Goal: Information Seeking & Learning: Learn about a topic

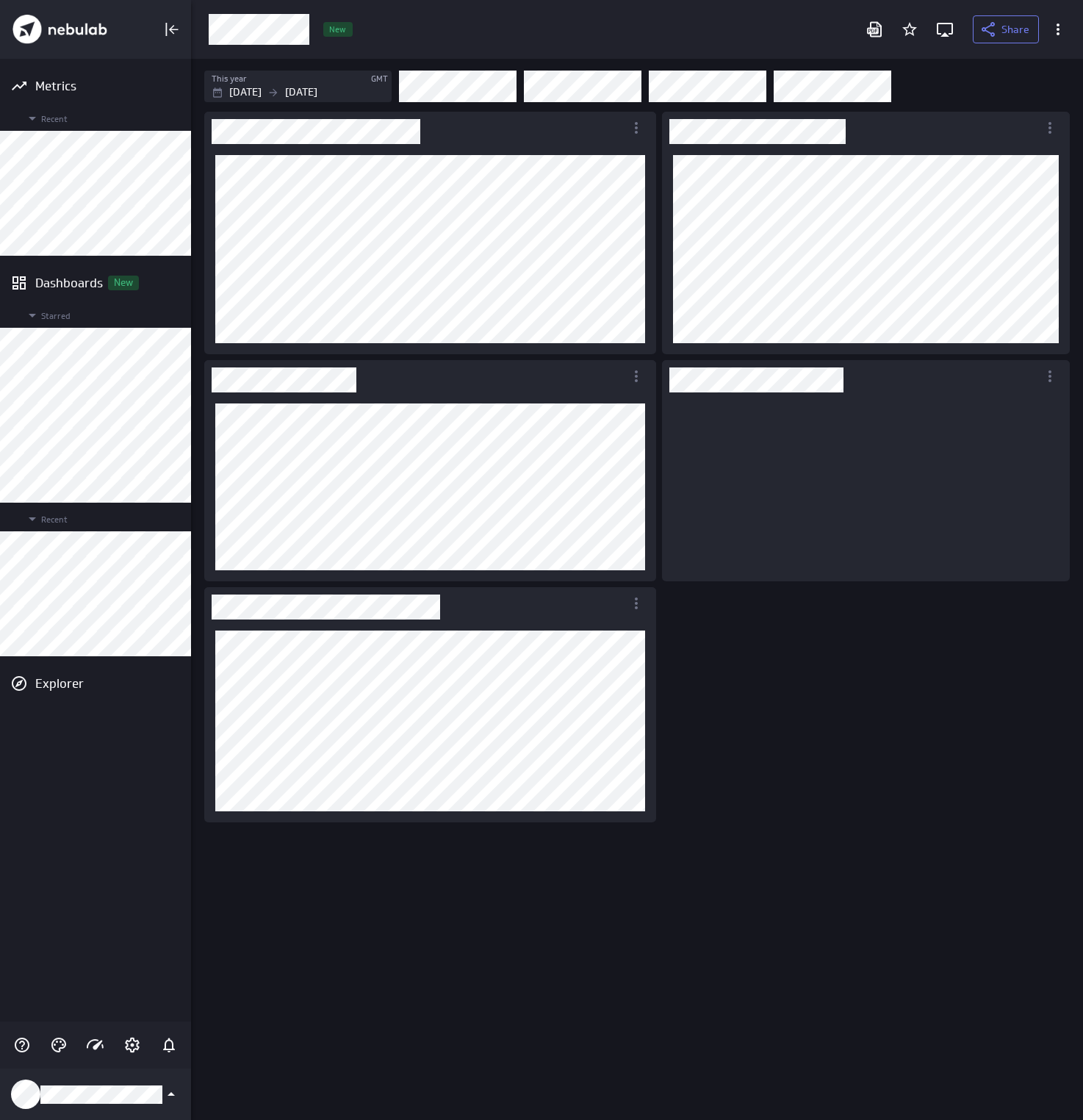
scroll to position [189, 409]
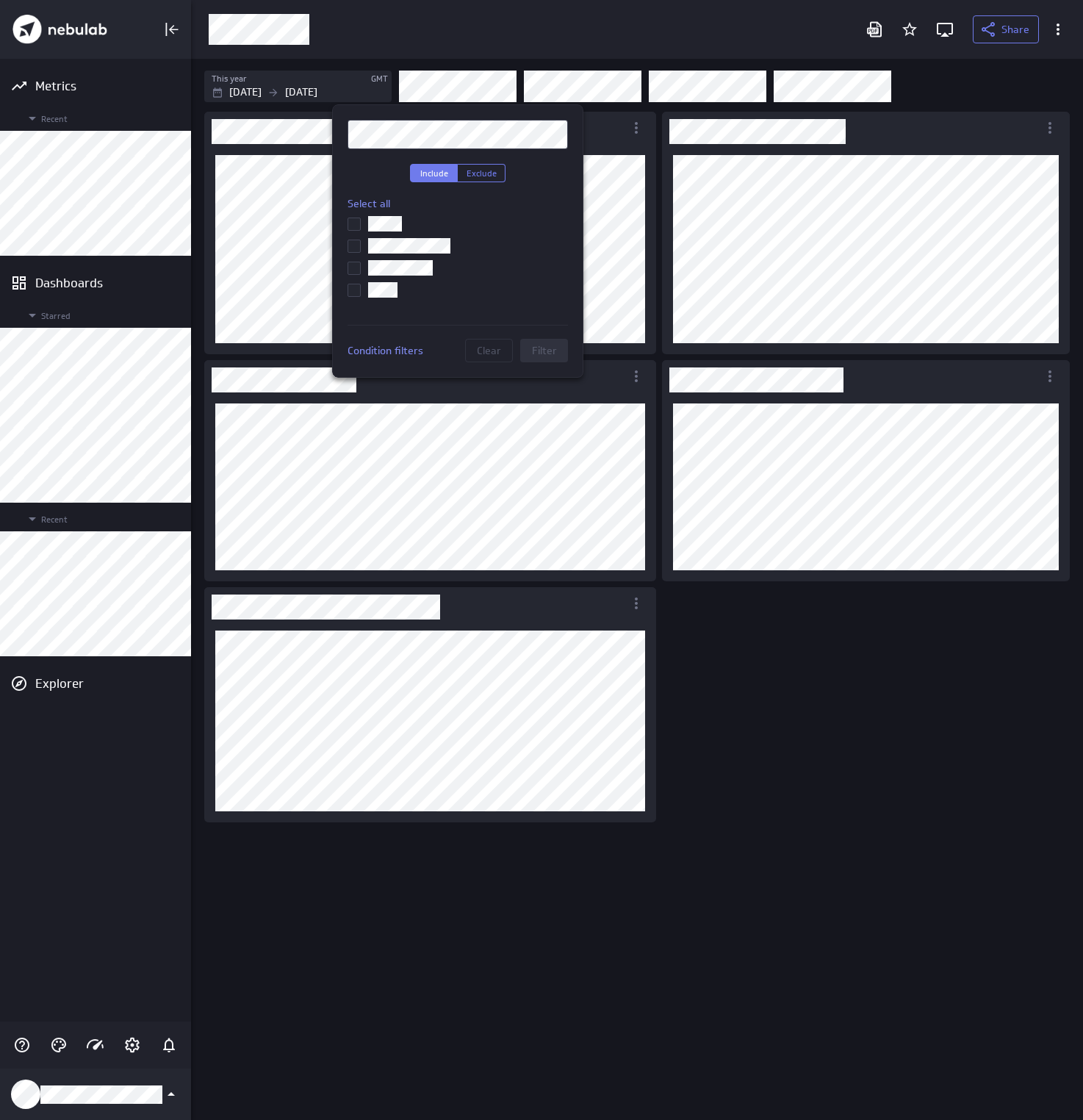
click at [477, 85] on div at bounding box center [541, 560] width 1083 height 1120
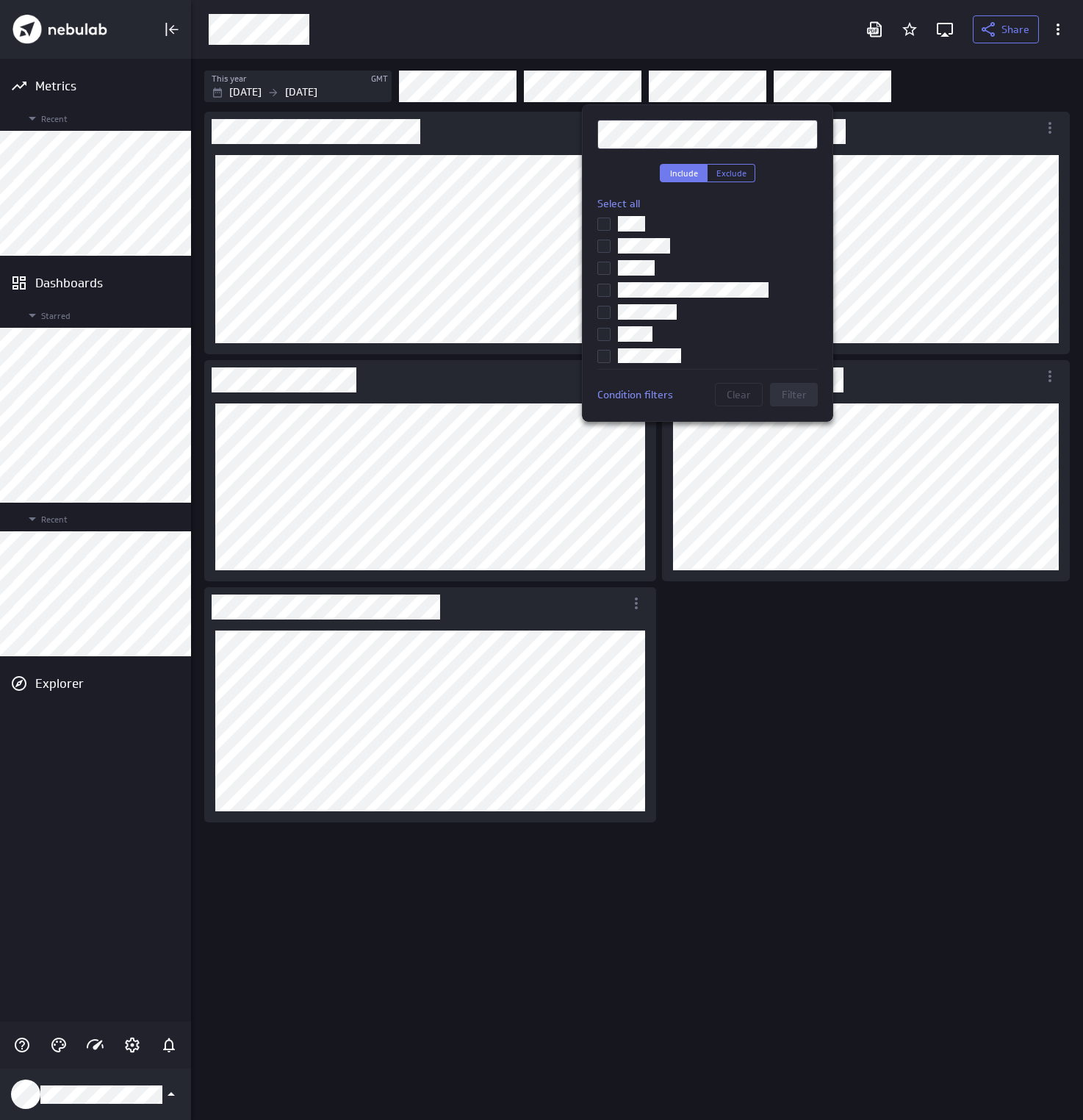
scroll to position [243, 0]
click at [782, 767] on div at bounding box center [541, 560] width 1083 height 1120
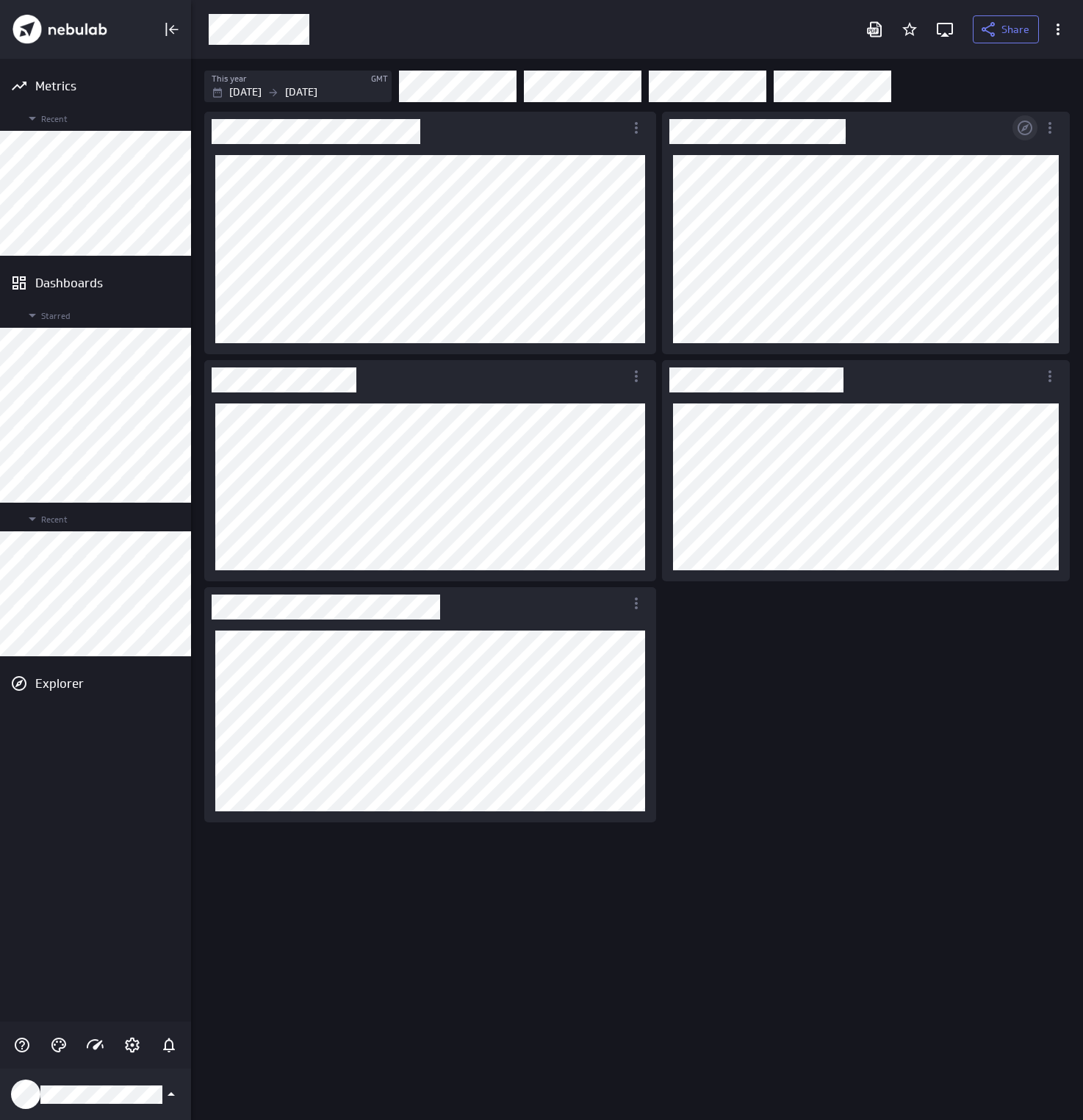
click at [1024, 128] on icon "Open in Explorer" at bounding box center [1025, 127] width 15 height 15
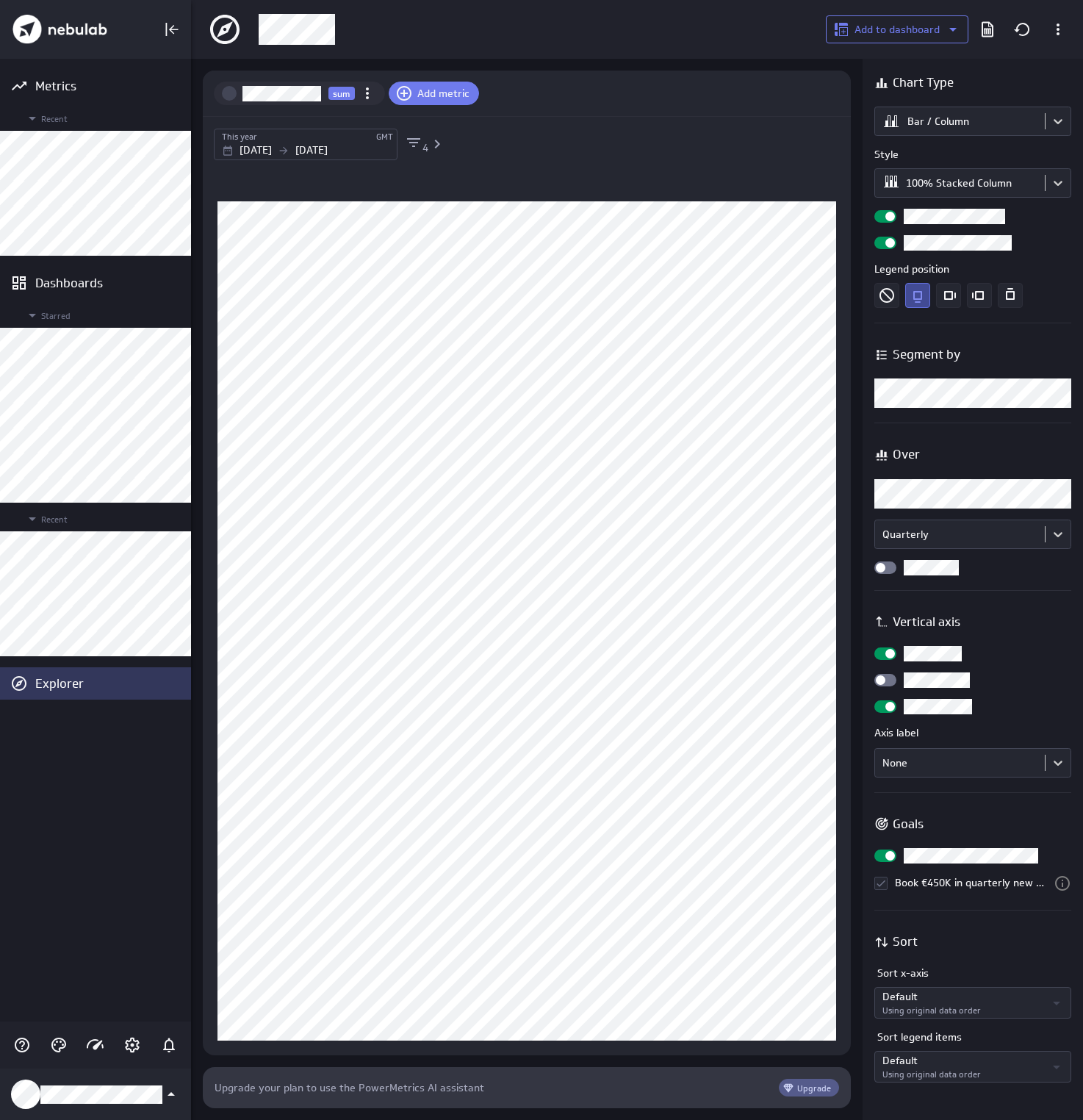
scroll to position [64, 671]
click at [987, 117] on body "Metrics Recent Dashboards Starred Recent Explorer Add to dashboard sum Add metr…" at bounding box center [541, 560] width 1083 height 1120
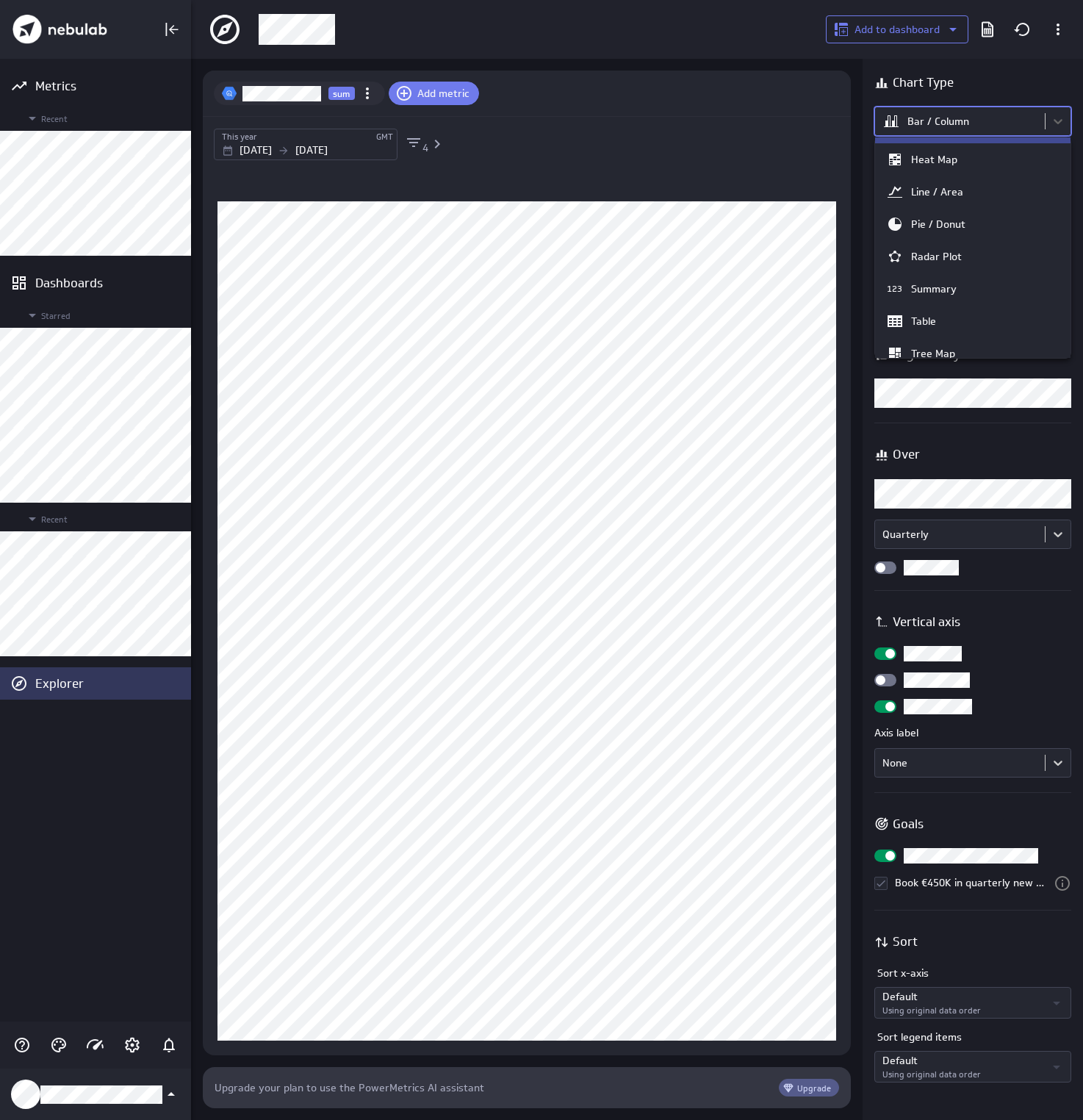
scroll to position [0, 0]
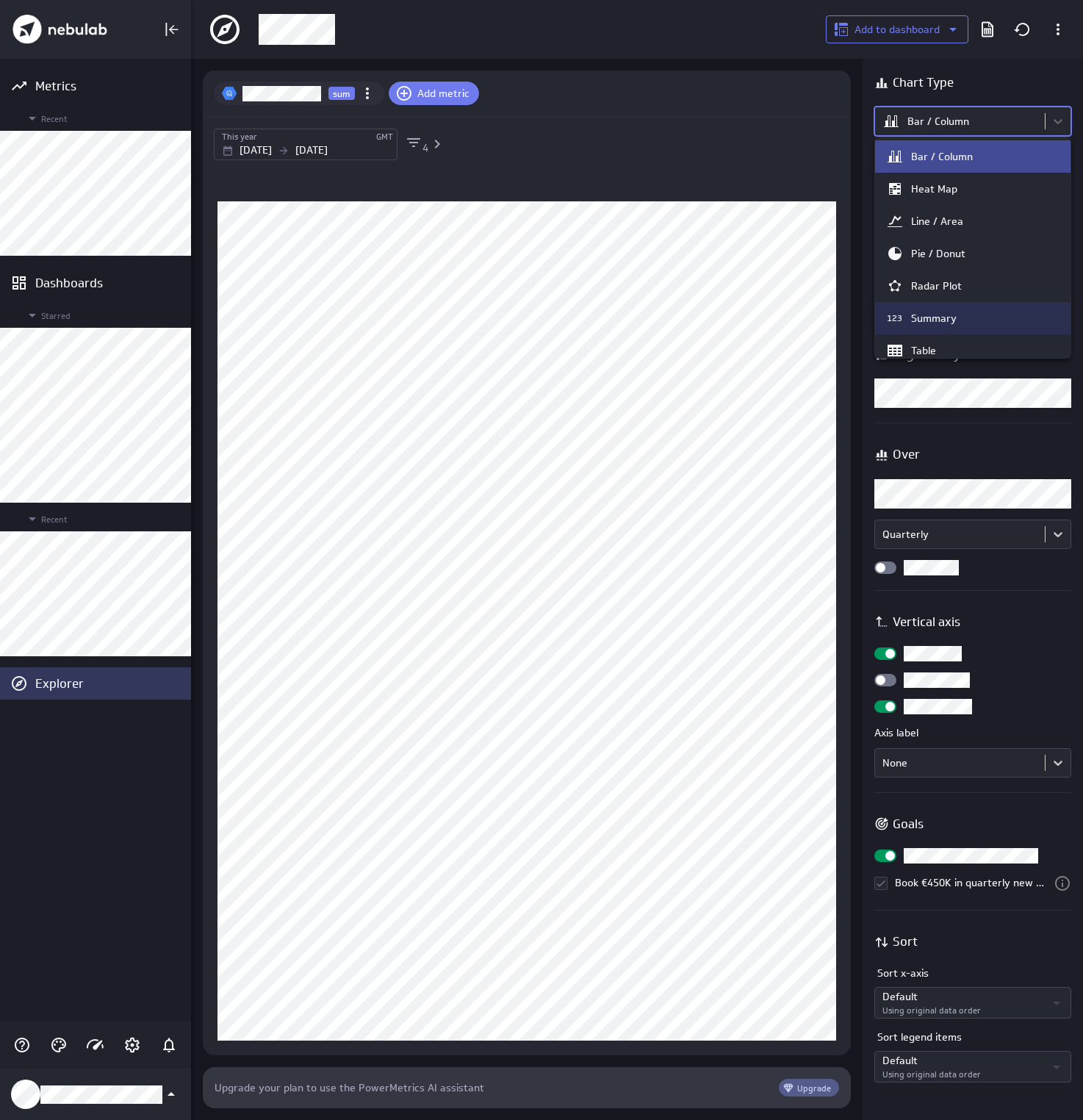
click at [942, 317] on div "Summary" at bounding box center [934, 318] width 45 height 13
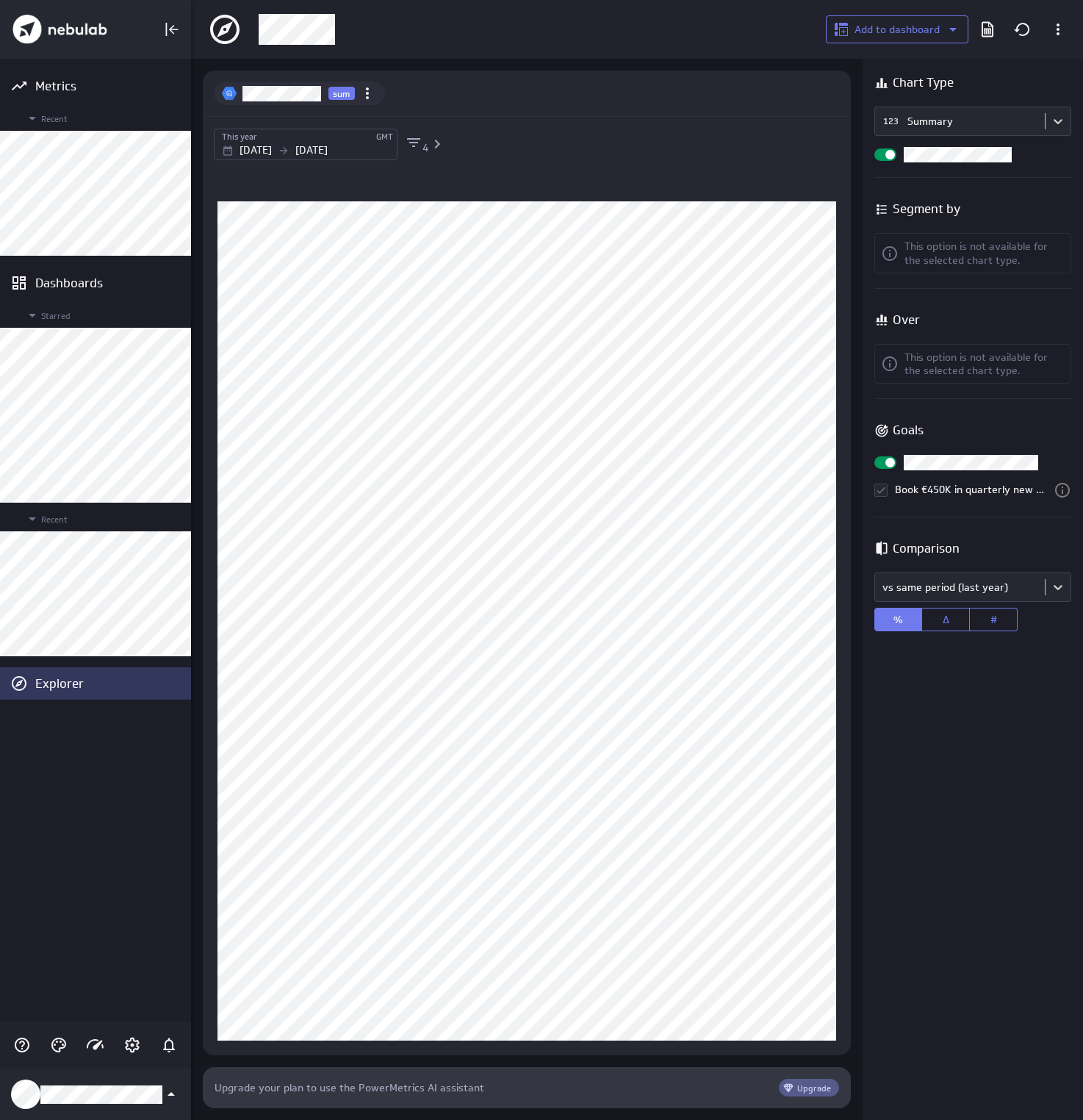
click at [272, 148] on p "[DATE]" at bounding box center [256, 150] width 32 height 15
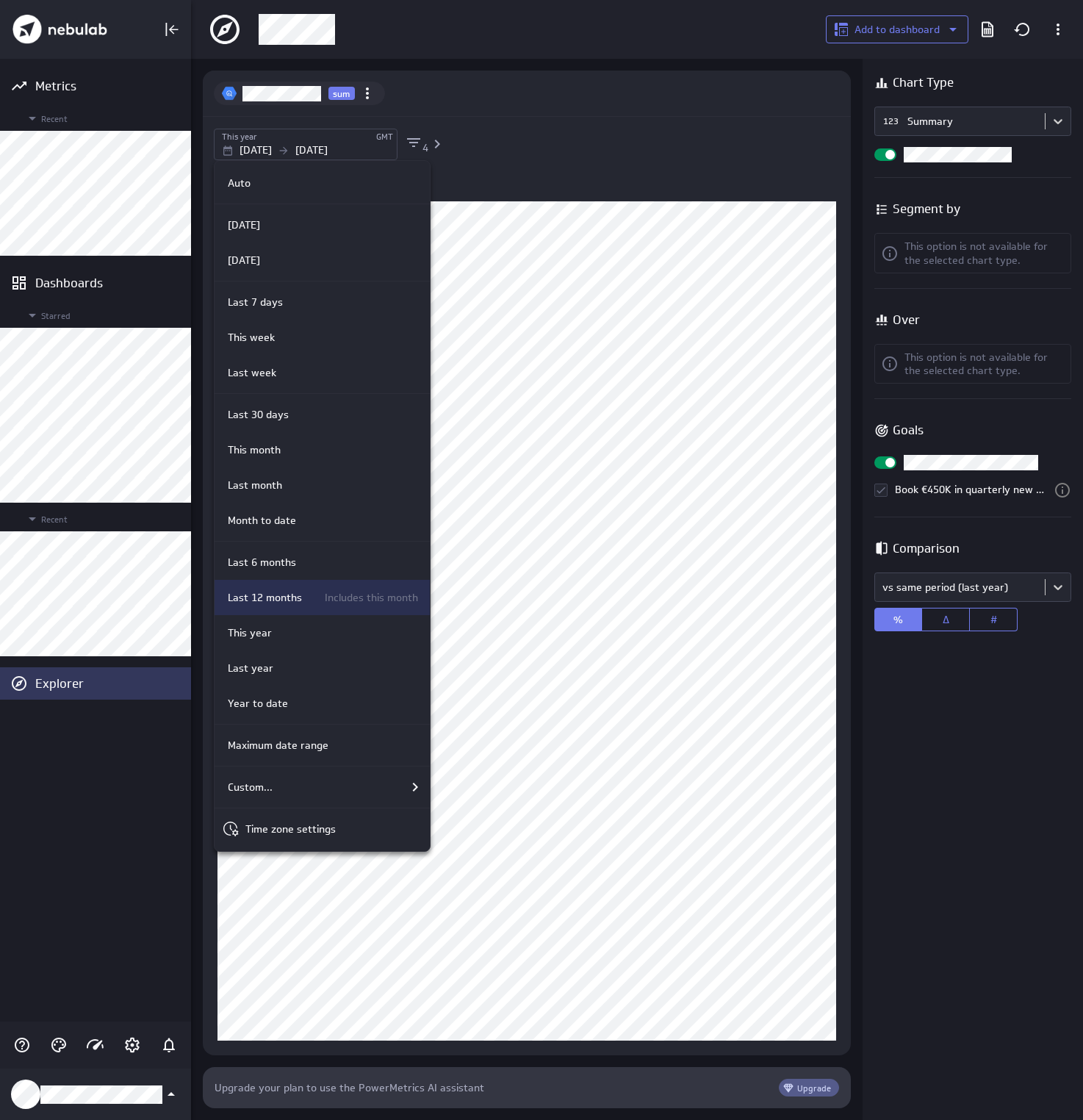
click at [296, 596] on p "Last 12 months" at bounding box center [265, 597] width 74 height 15
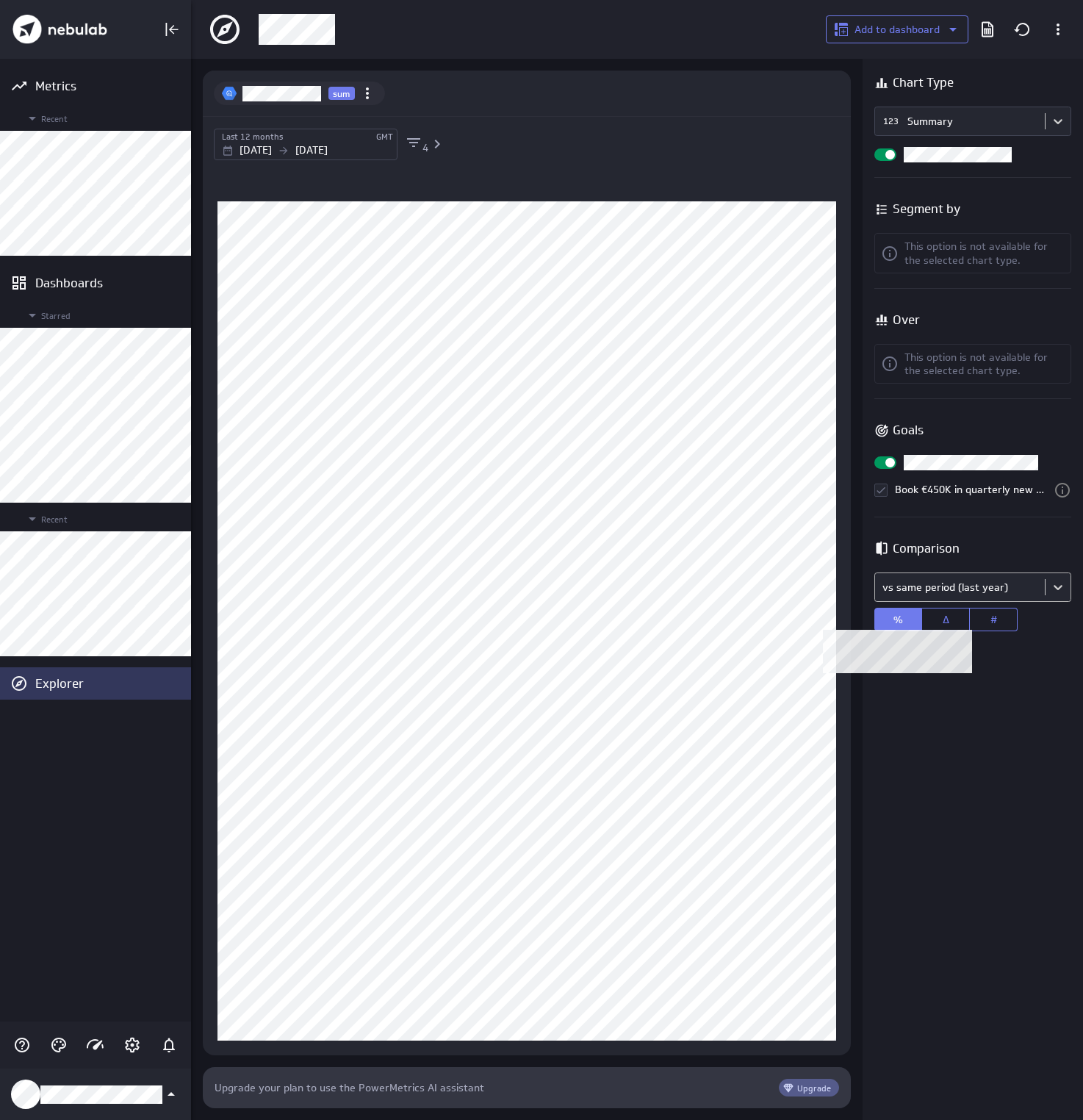
click at [930, 575] on body "Metrics Recent Dashboards Starred Recent Explorer Add to dashboard sum Last 12 …" at bounding box center [541, 560] width 1083 height 1120
click at [1004, 988] on div "Chart Type 123 Summary Segment by This option is not available for the selected…" at bounding box center [973, 589] width 220 height 1061
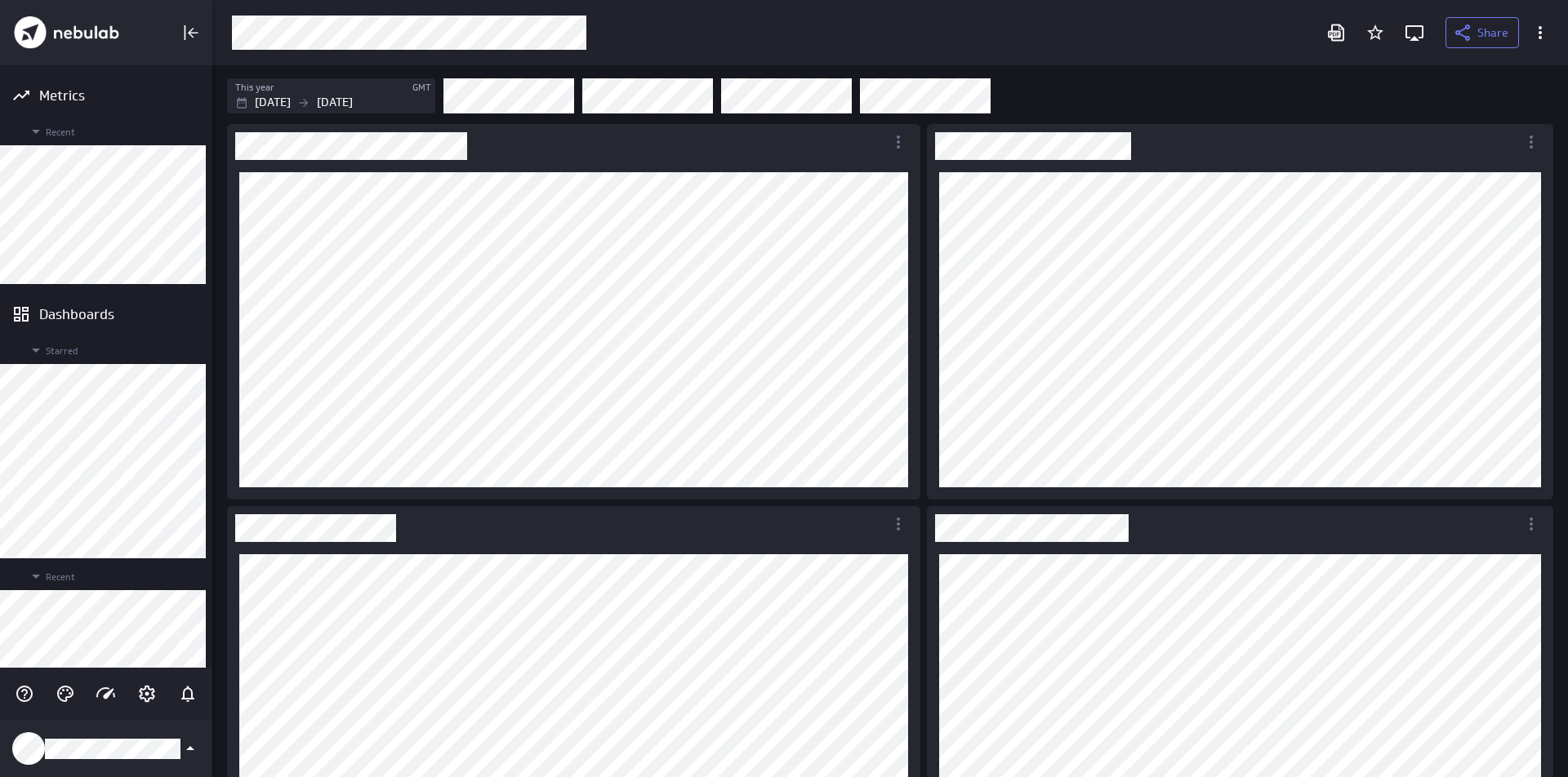
scroll to position [8, 8]
